Goal: Task Accomplishment & Management: Manage account settings

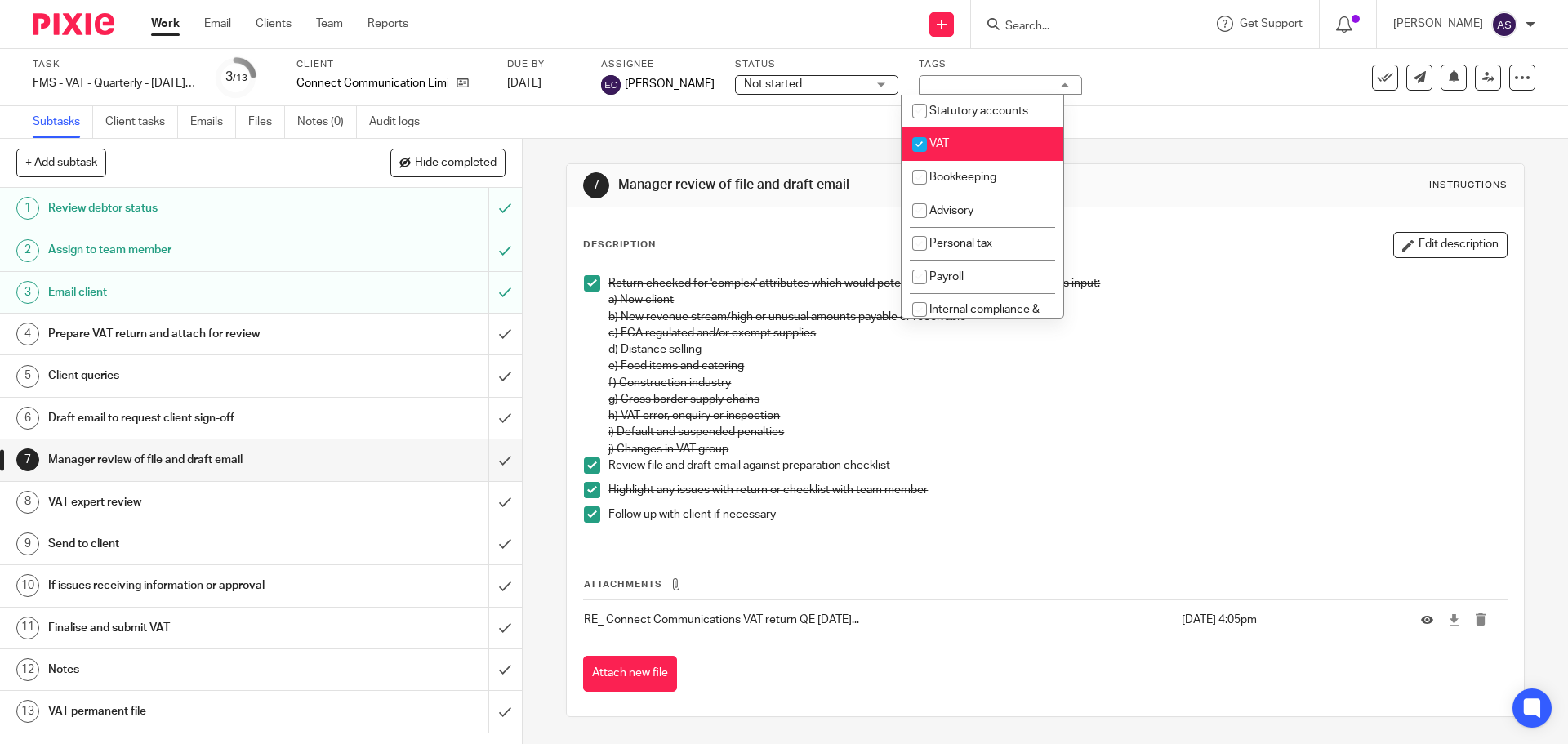
scroll to position [245, 0]
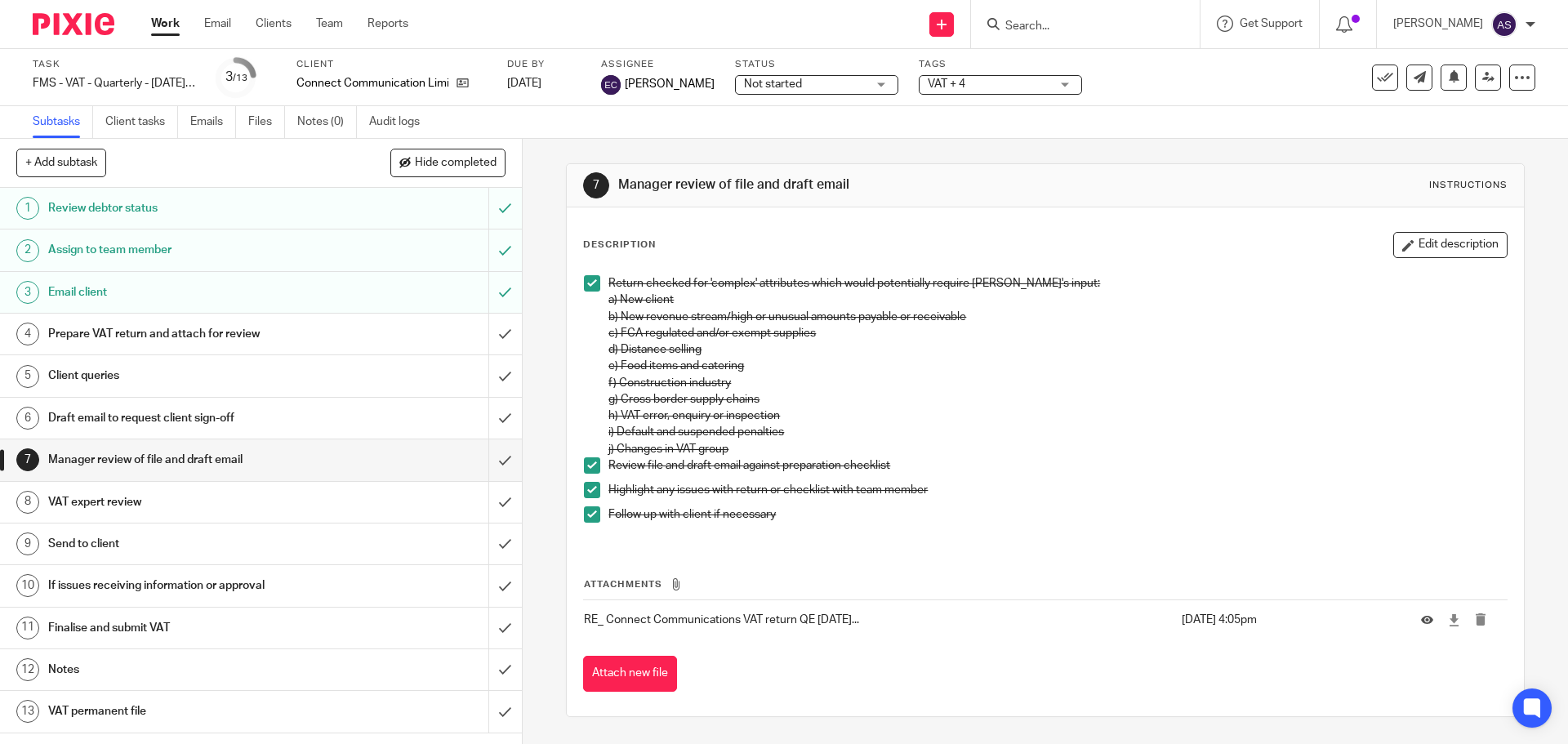
click at [1066, 21] on input "Search" at bounding box center [1077, 26] width 147 height 15
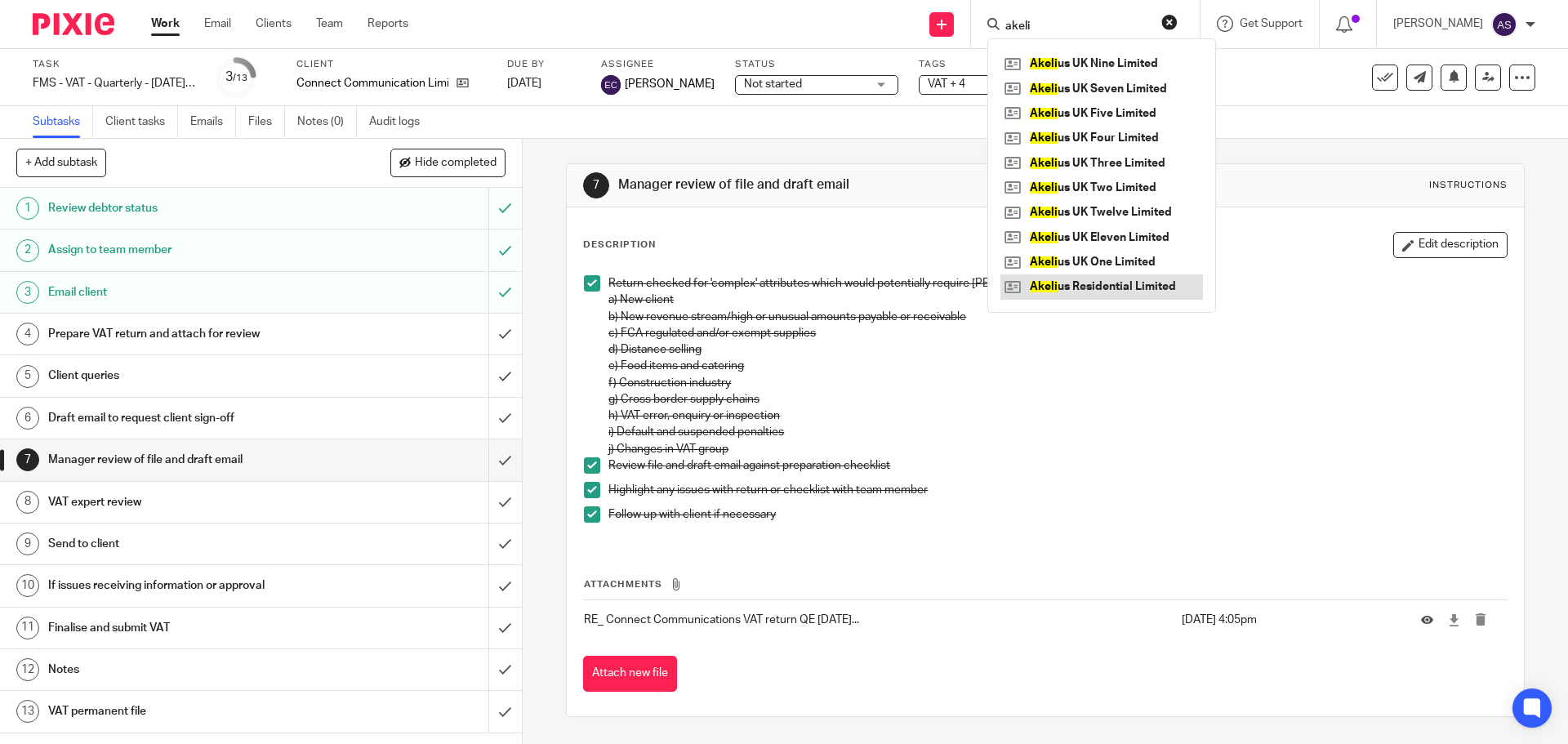
type input "akeli"
click at [1071, 283] on link at bounding box center [1100, 286] width 202 height 24
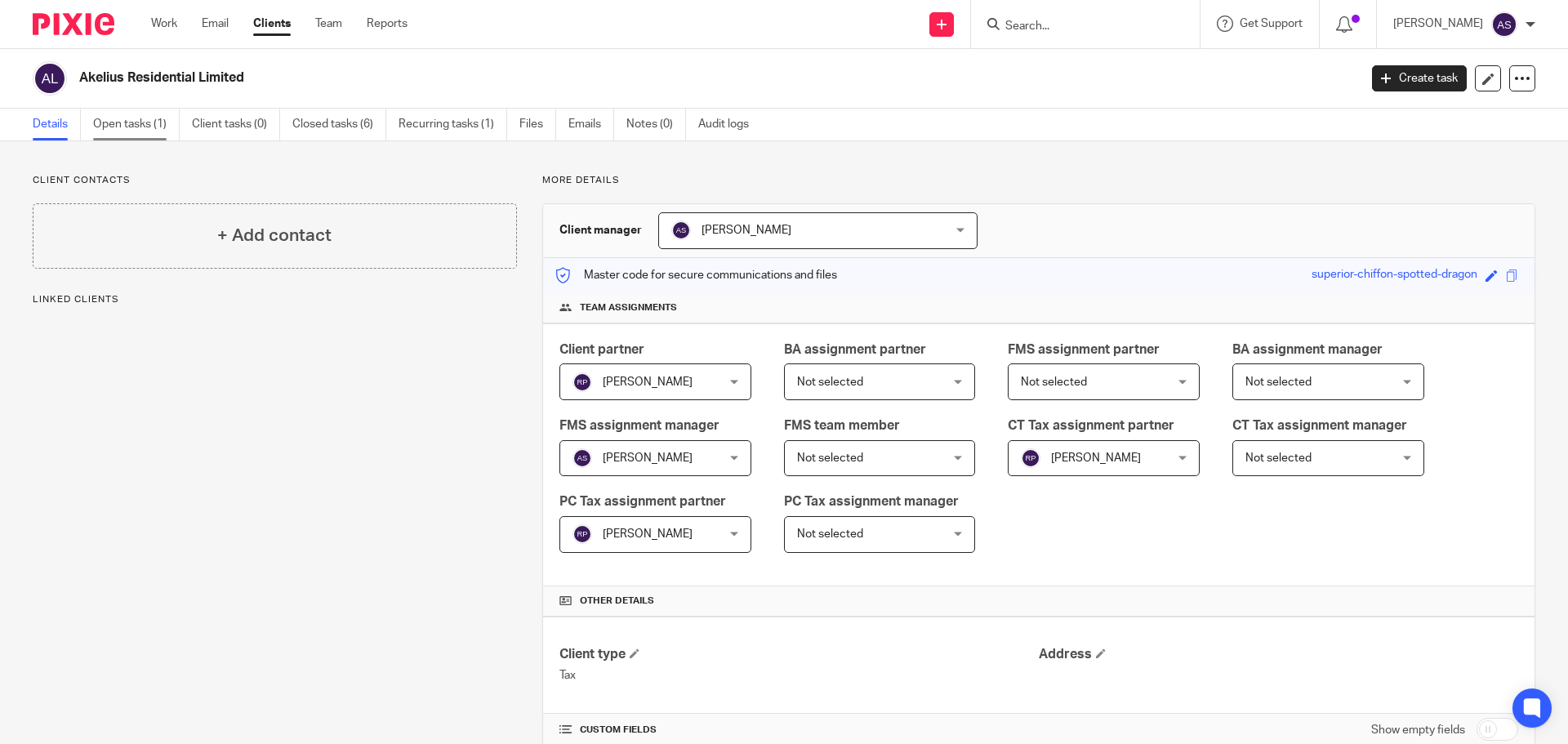
click at [146, 140] on link "Open tasks (1)" at bounding box center [136, 124] width 87 height 32
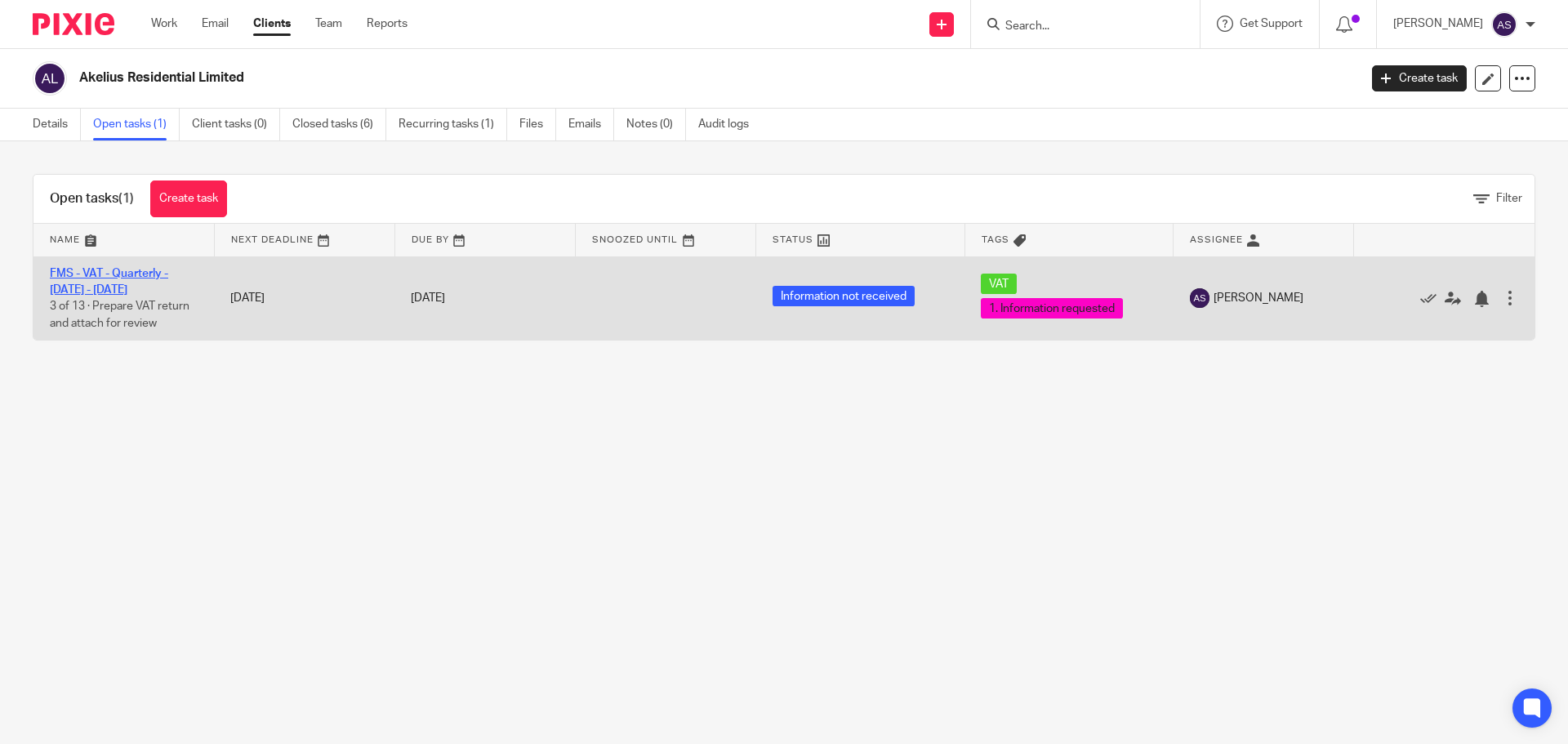
click at [168, 274] on link "FMS - VAT - Quarterly - [DATE] - [DATE]" at bounding box center [108, 281] width 118 height 27
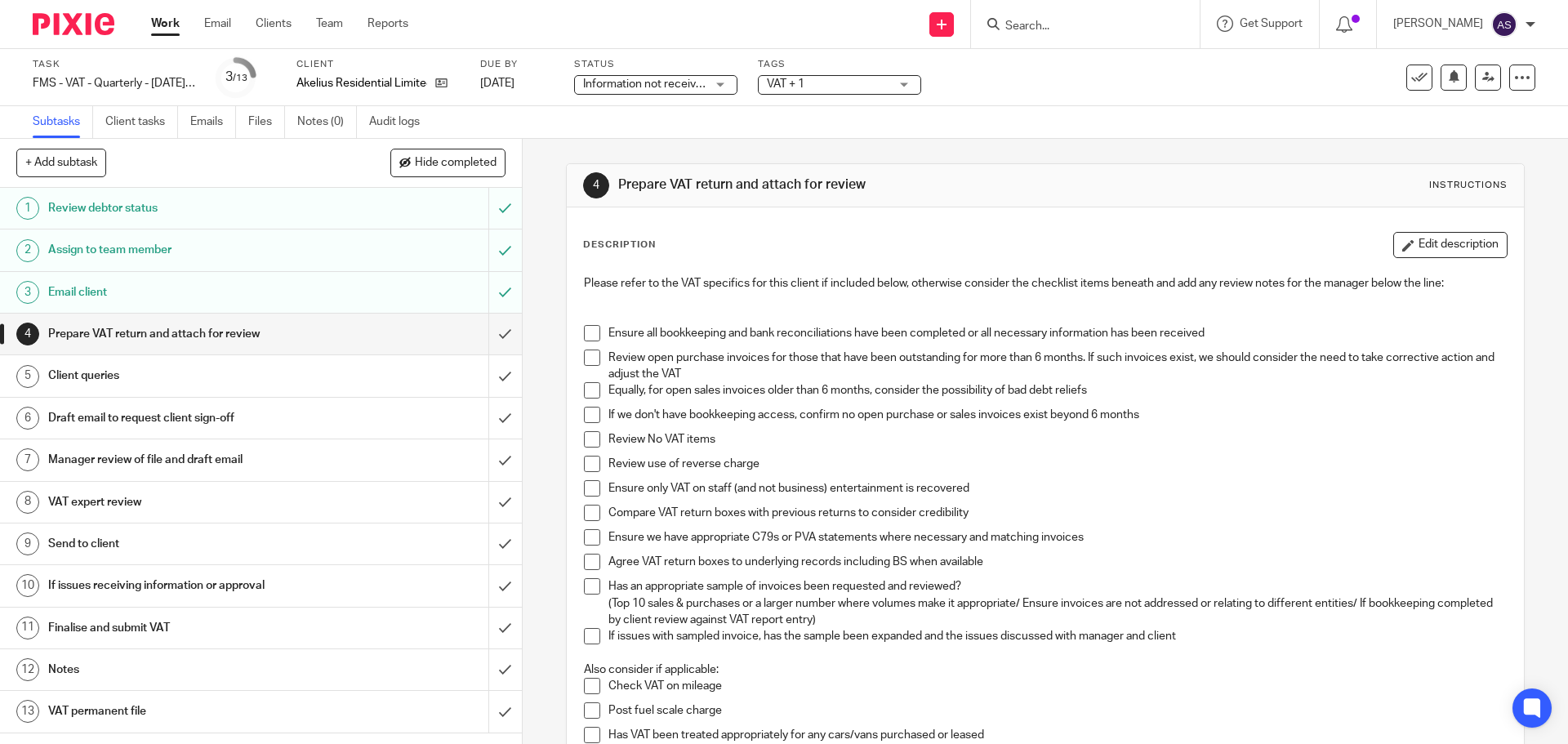
click at [871, 76] on span "VAT + 1" at bounding box center [827, 85] width 122 height 18
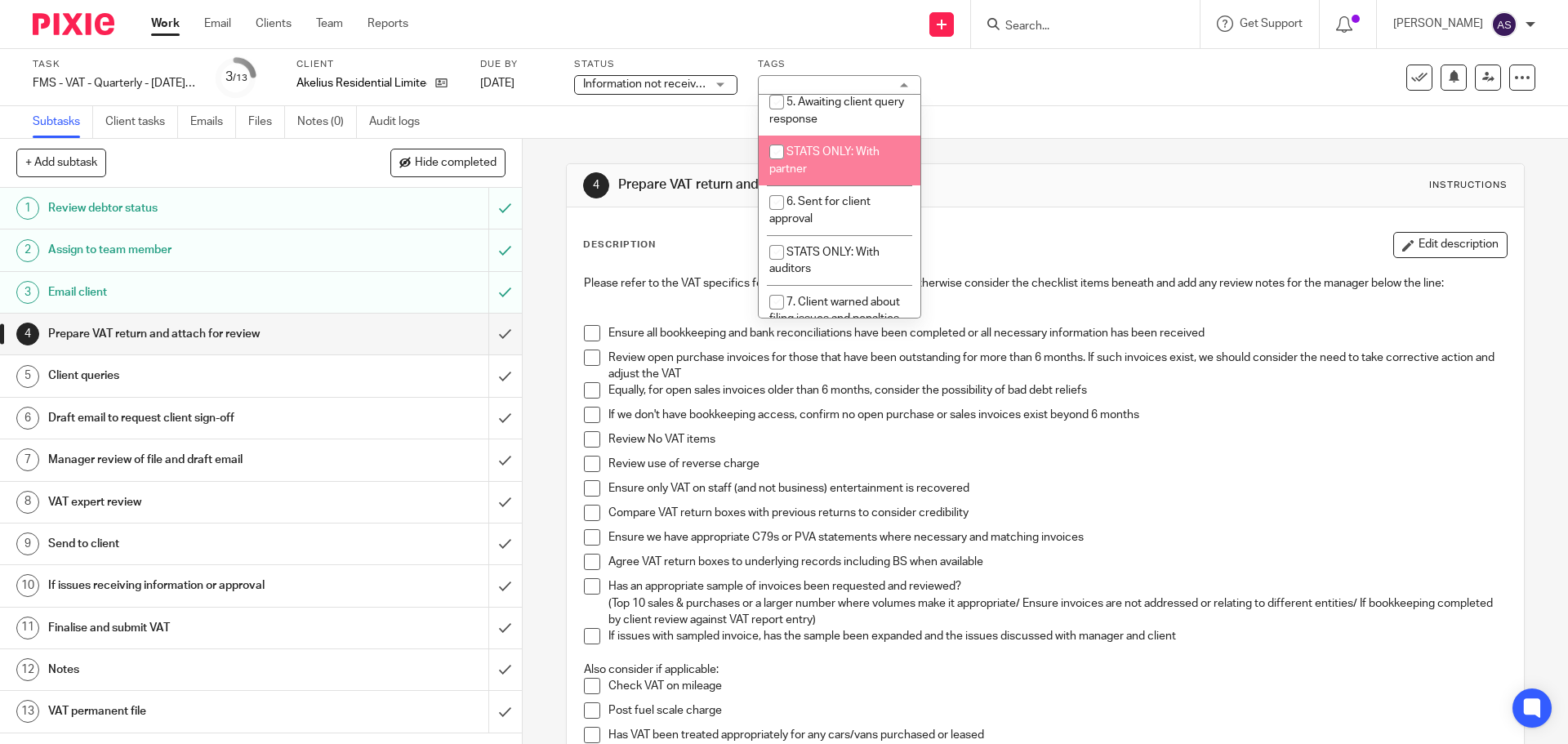
scroll to position [245, 0]
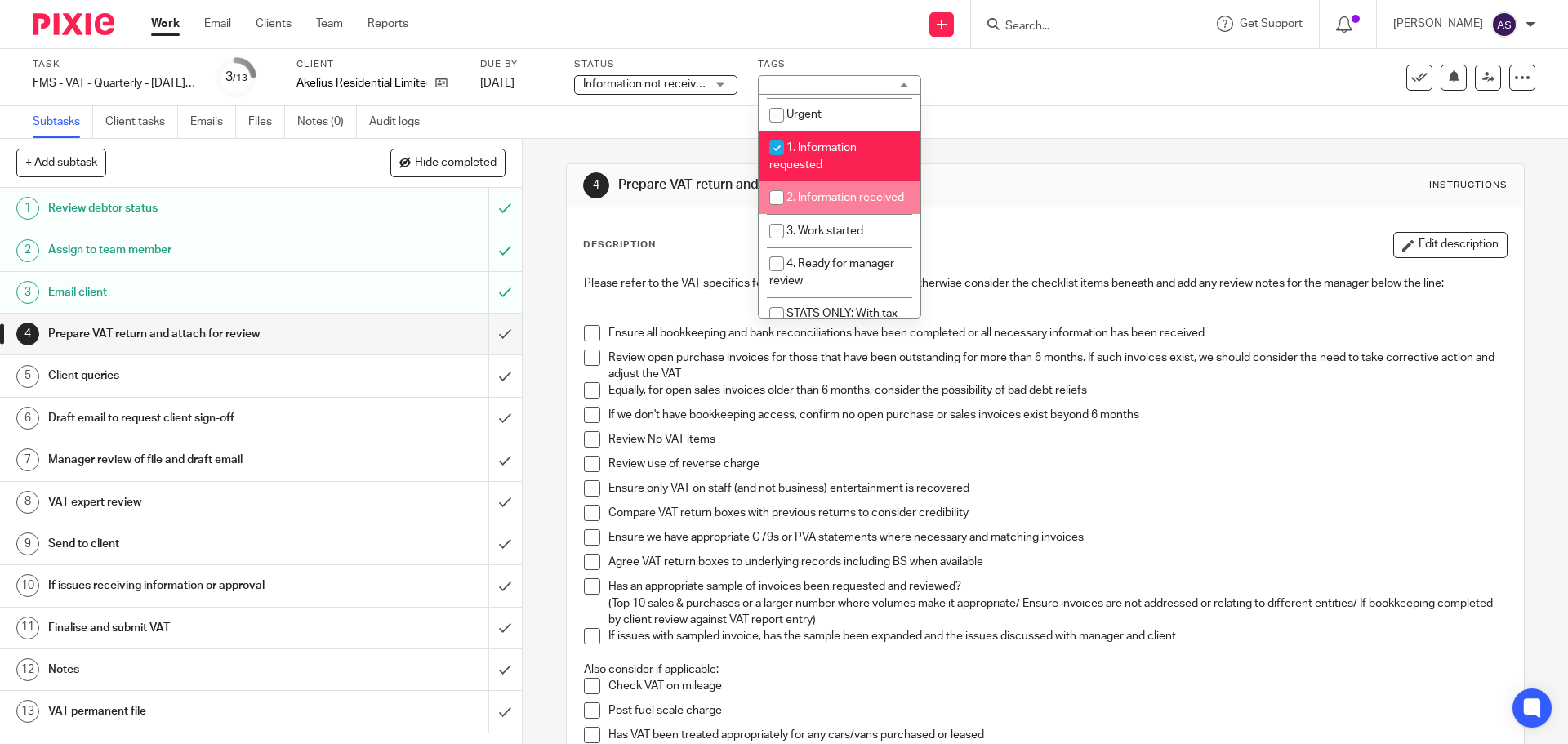
click at [851, 211] on li "2. Information received" at bounding box center [840, 198] width 162 height 33
checkbox input "true"
click at [1064, 121] on div "Subtasks Client tasks Emails Files Notes (0) Audit logs" at bounding box center [784, 122] width 1568 height 32
